Goal: Information Seeking & Learning: Learn about a topic

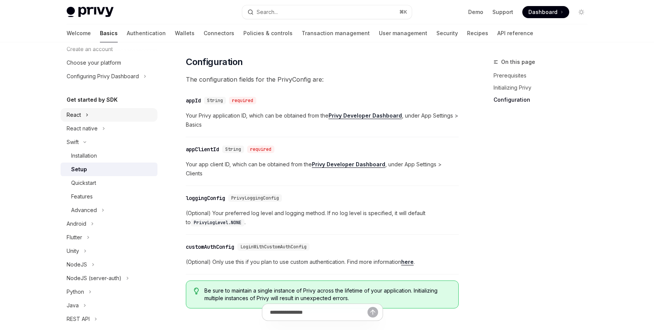
scroll to position [39, 0]
click at [82, 140] on icon at bounding box center [84, 141] width 9 height 3
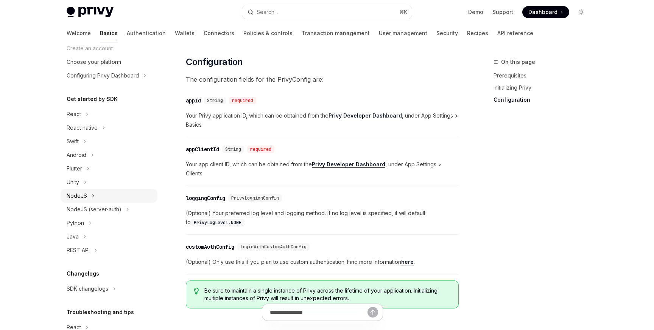
click at [85, 197] on div "NodeJS" at bounding box center [77, 195] width 20 height 9
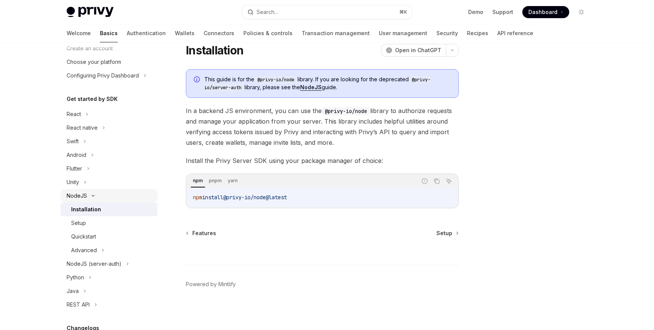
scroll to position [58, 0]
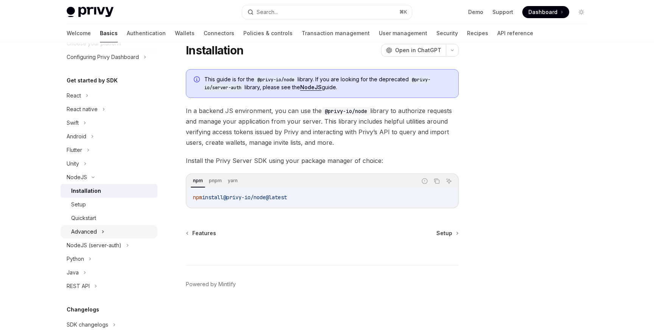
click at [91, 230] on div "Advanced" at bounding box center [84, 231] width 26 height 9
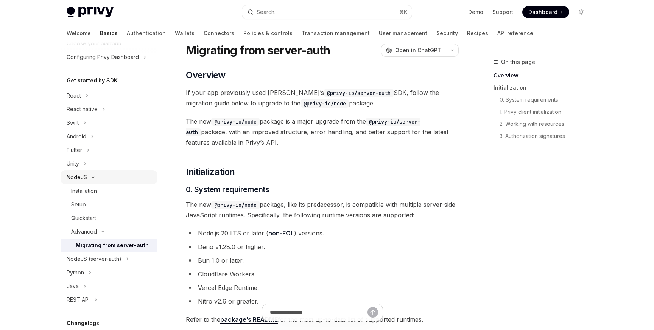
click at [90, 176] on icon at bounding box center [93, 177] width 9 height 3
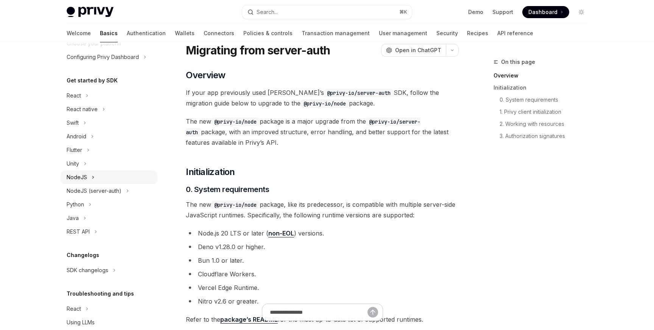
scroll to position [86, 0]
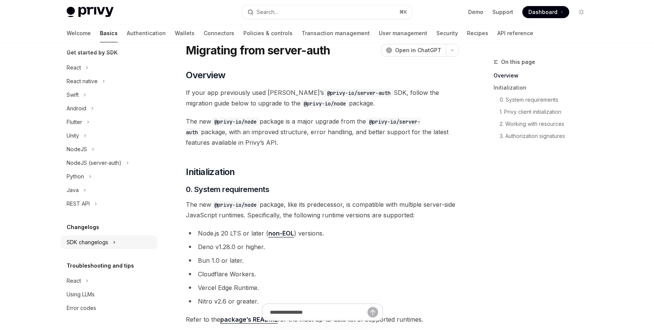
click at [89, 243] on div "SDK changelogs" at bounding box center [88, 242] width 42 height 9
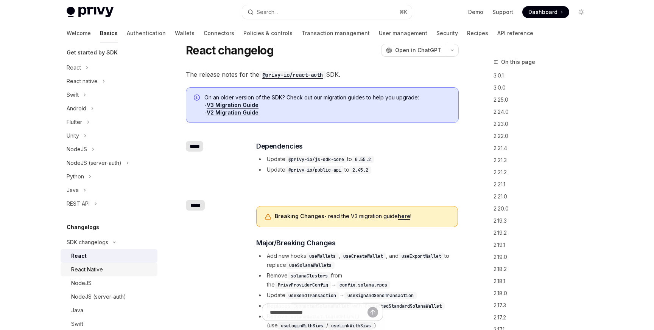
scroll to position [157, 0]
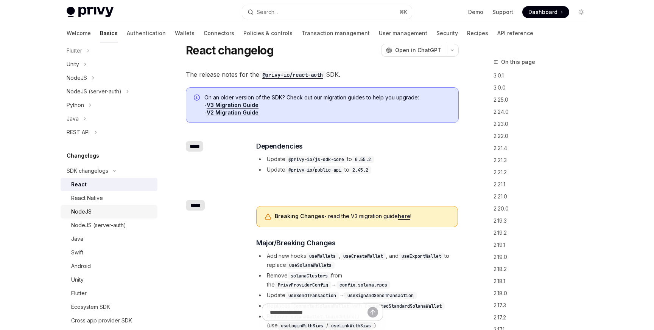
click at [94, 216] on link "NodeJS" at bounding box center [109, 212] width 97 height 14
type textarea "*"
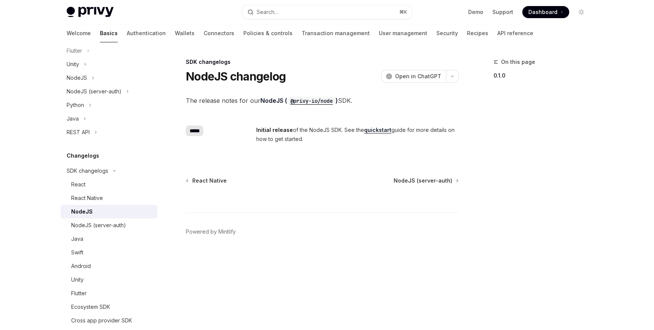
click at [224, 77] on h1 "NodeJS changelog" at bounding box center [236, 77] width 100 height 14
copy div "NodeJS changelog OpenAI"
